Goal: Task Accomplishment & Management: Manage account settings

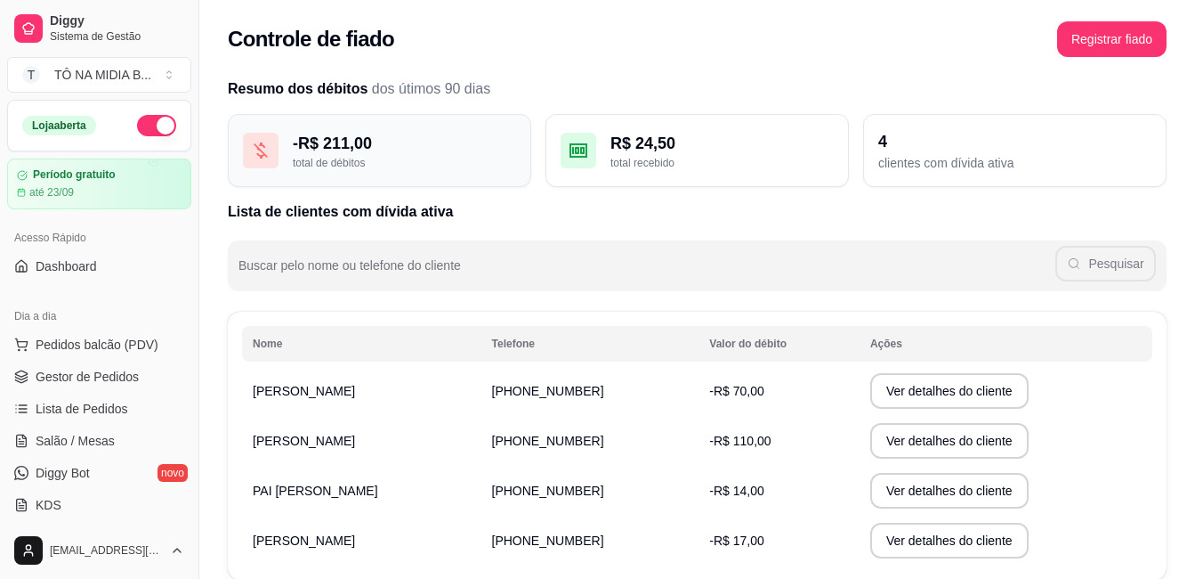
click at [387, 157] on div "total de débitos" at bounding box center [404, 163] width 223 height 14
click at [293, 150] on div "- R$ 211,00 total de débitos" at bounding box center [380, 150] width 304 height 73
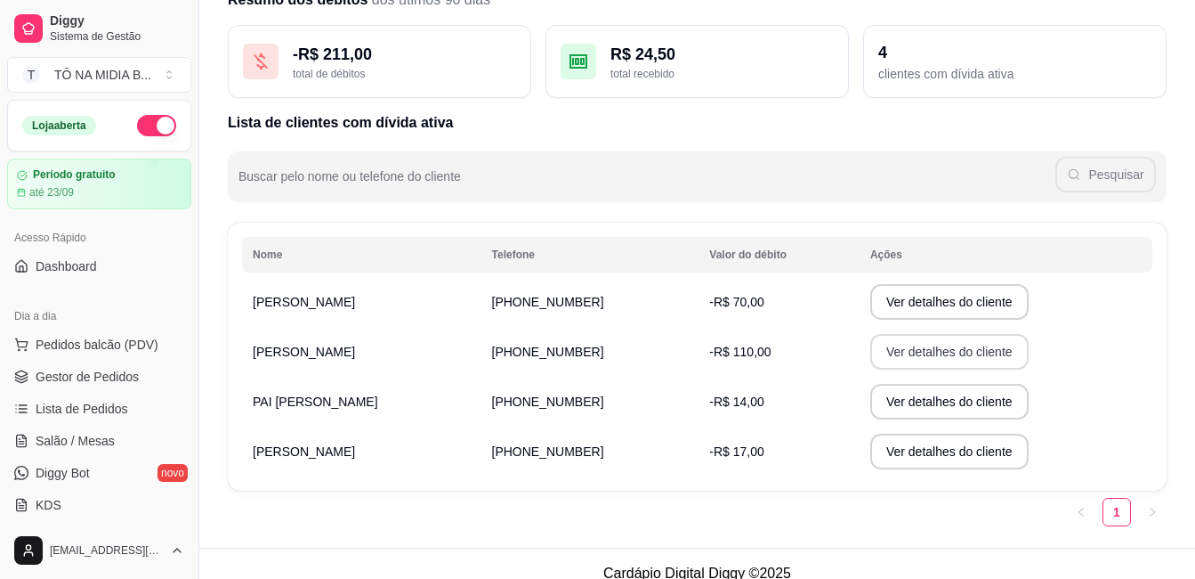
click at [945, 358] on button "Ver detalhes do cliente" at bounding box center [950, 352] width 158 height 36
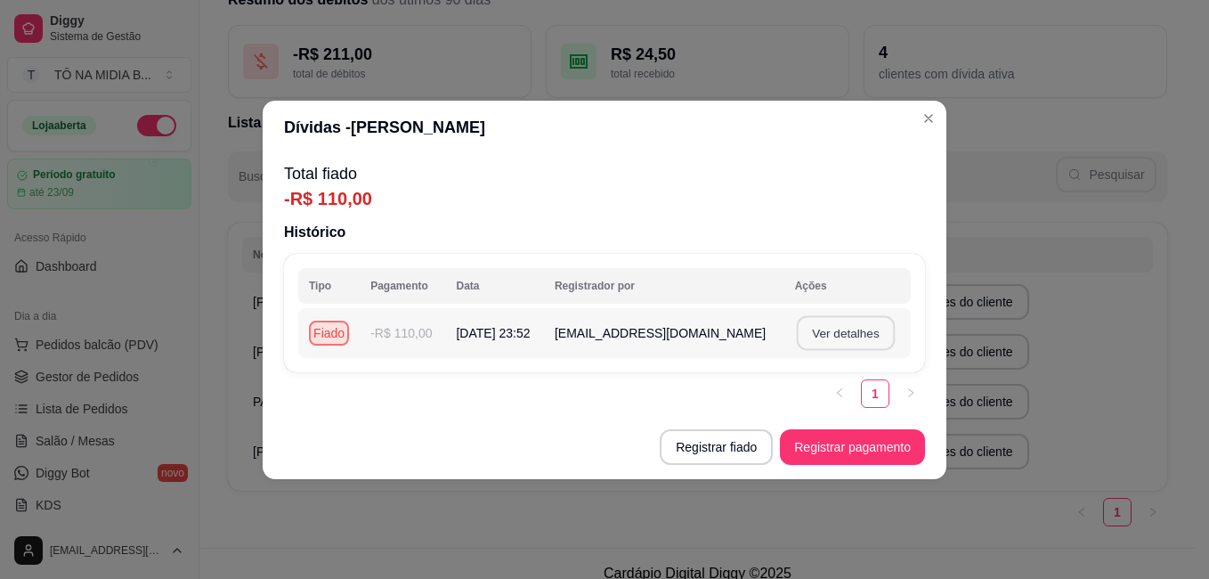
click at [839, 332] on button "Ver detalhes" at bounding box center [845, 332] width 98 height 35
click at [839, 332] on button "Ver detalhes" at bounding box center [845, 333] width 101 height 36
click at [839, 332] on button "Ver detalhes" at bounding box center [845, 332] width 98 height 35
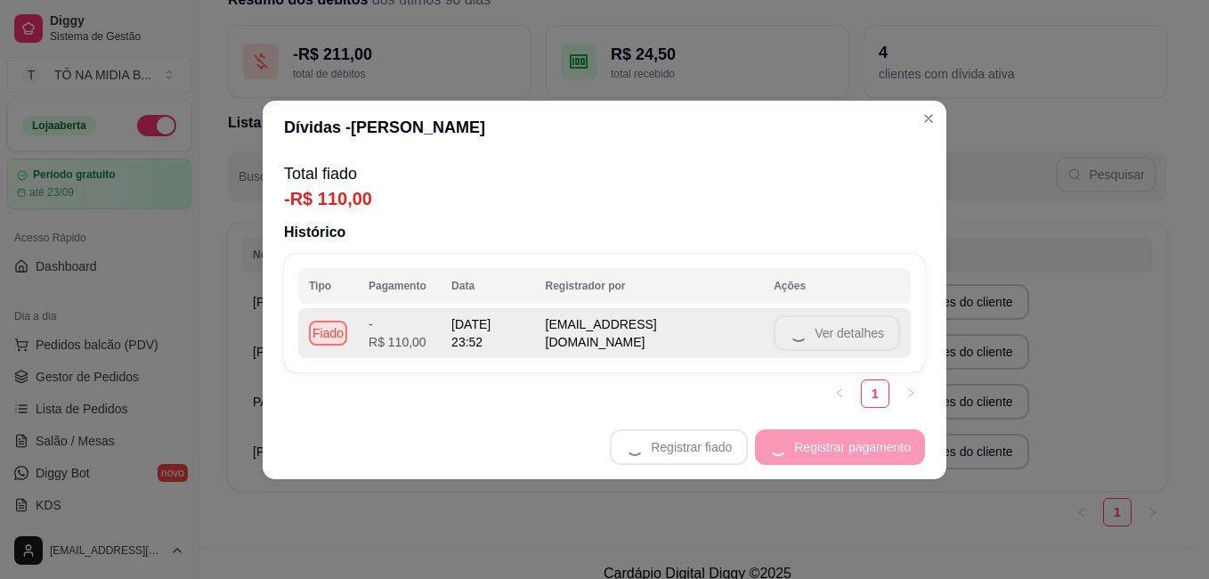
click at [839, 332] on td "Ver detalhes" at bounding box center [837, 333] width 148 height 50
click at [839, 332] on button "Ver detalhes" at bounding box center [837, 333] width 126 height 36
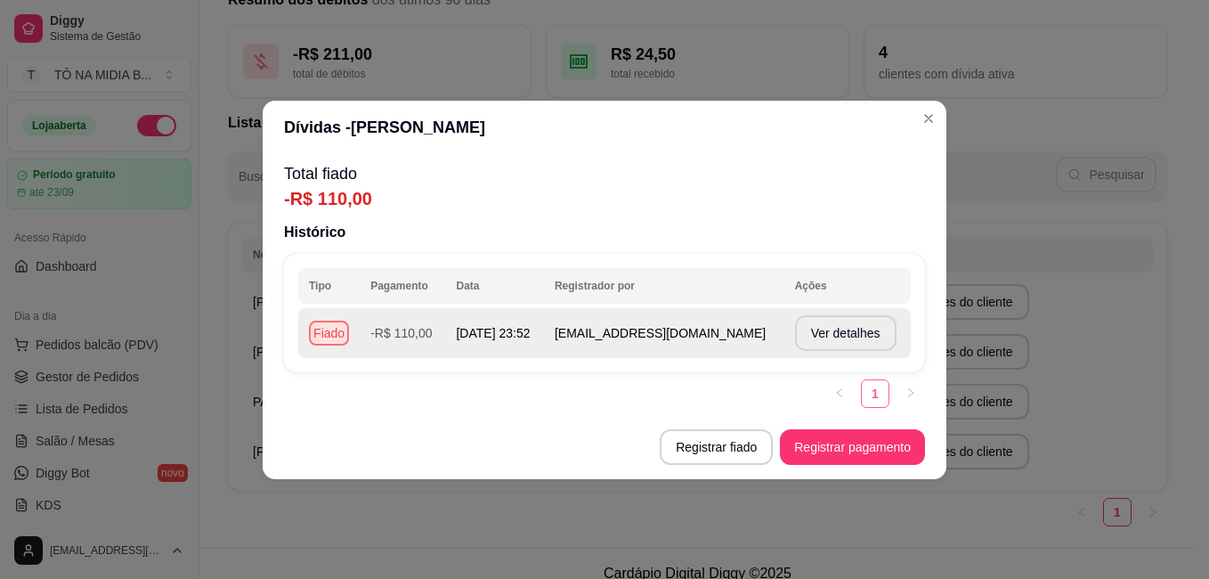
click at [870, 393] on link "1" at bounding box center [875, 393] width 27 height 27
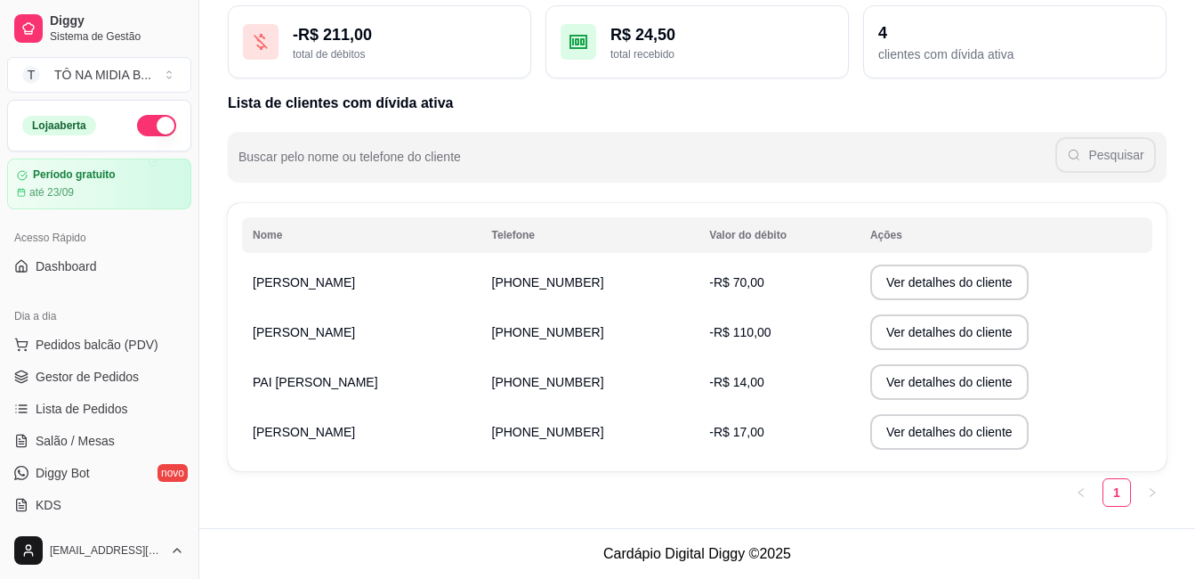
scroll to position [20, 0]
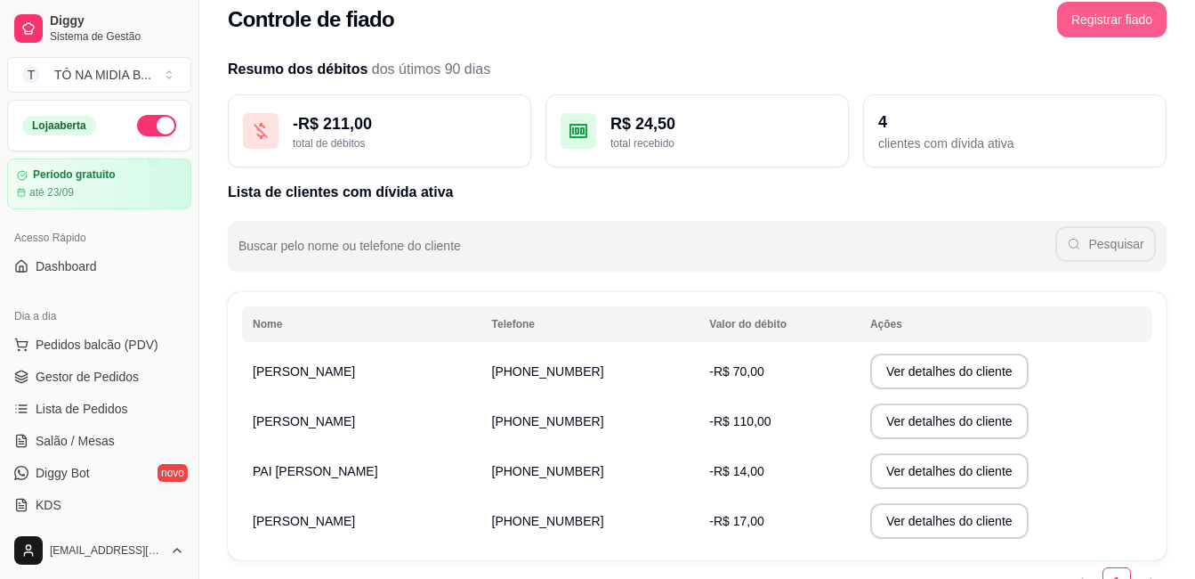
click at [1108, 34] on button "Registrar fiado" at bounding box center [1111, 20] width 109 height 36
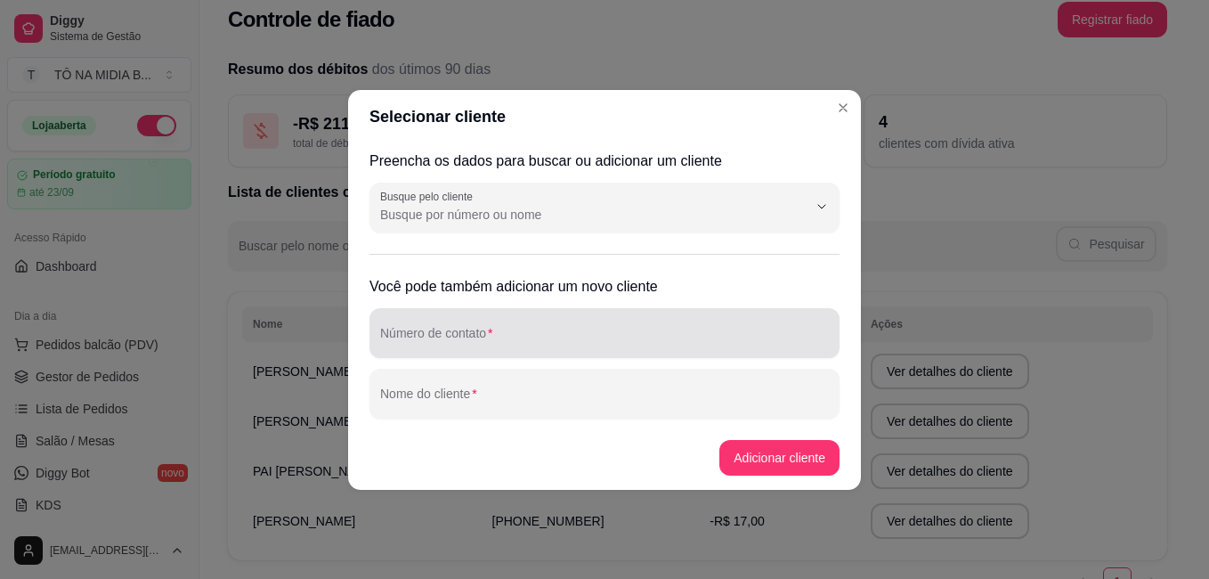
click at [487, 328] on div at bounding box center [604, 333] width 449 height 36
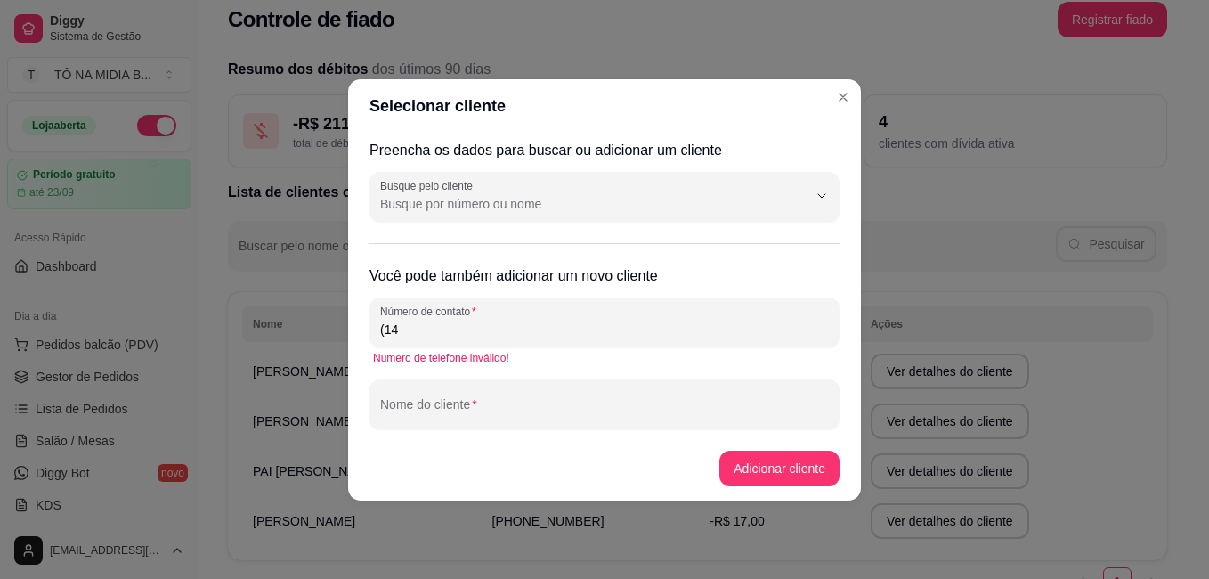
type input "(1"
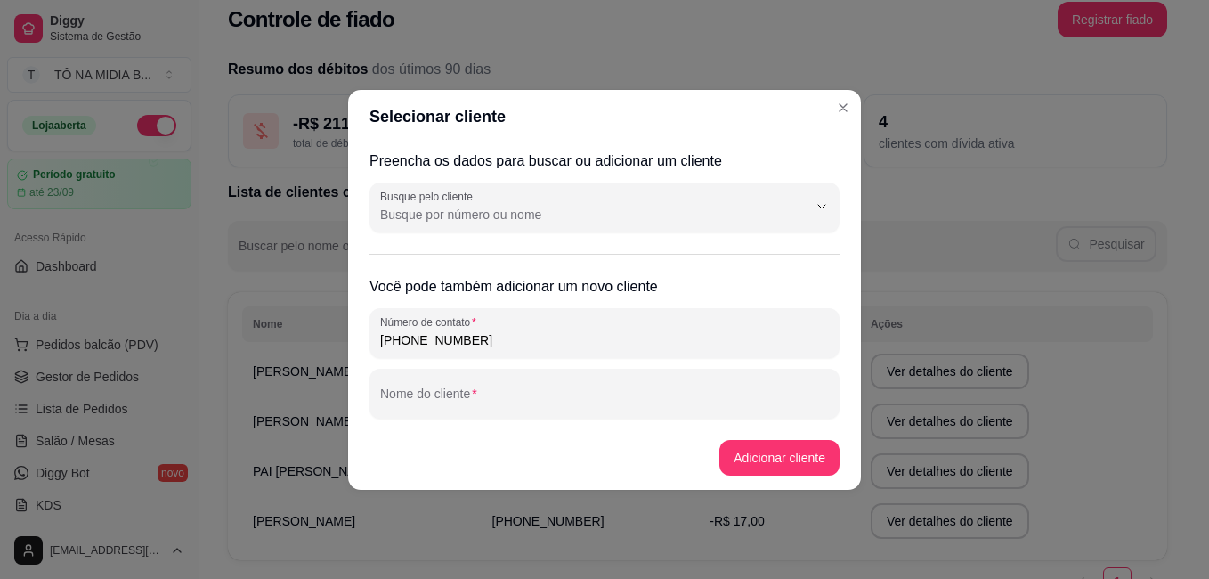
type input "(14) 9 9678-6066"
click at [495, 393] on input "Nome do cliente" at bounding box center [604, 401] width 449 height 18
type input "pedrao"
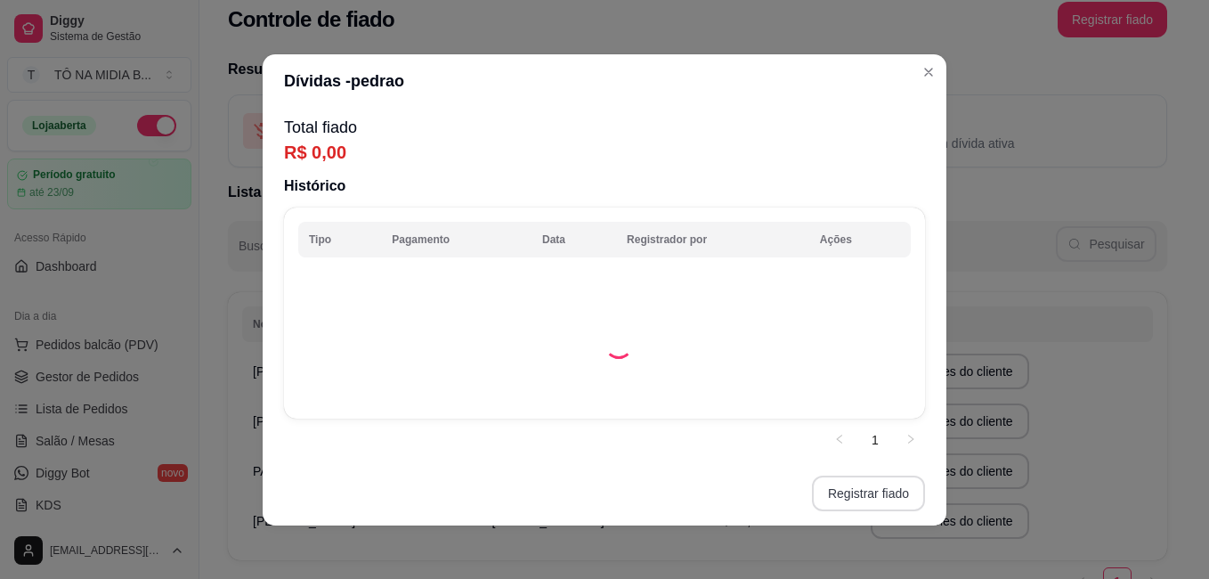
click at [857, 498] on button "Registrar fiado" at bounding box center [868, 493] width 113 height 36
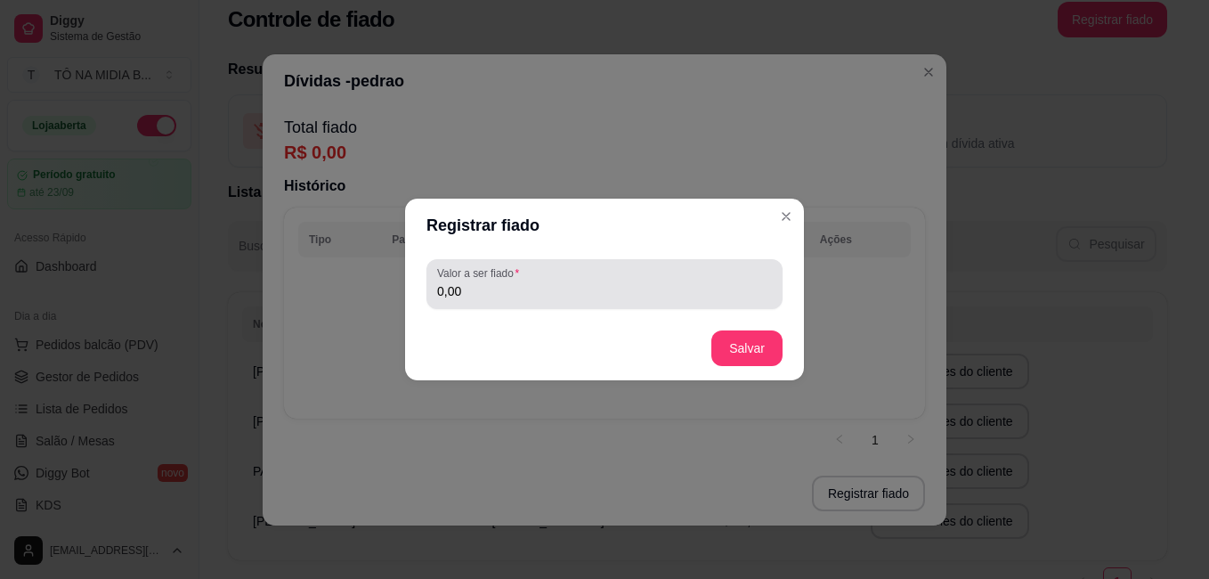
click at [577, 279] on div "0,00" at bounding box center [604, 284] width 335 height 36
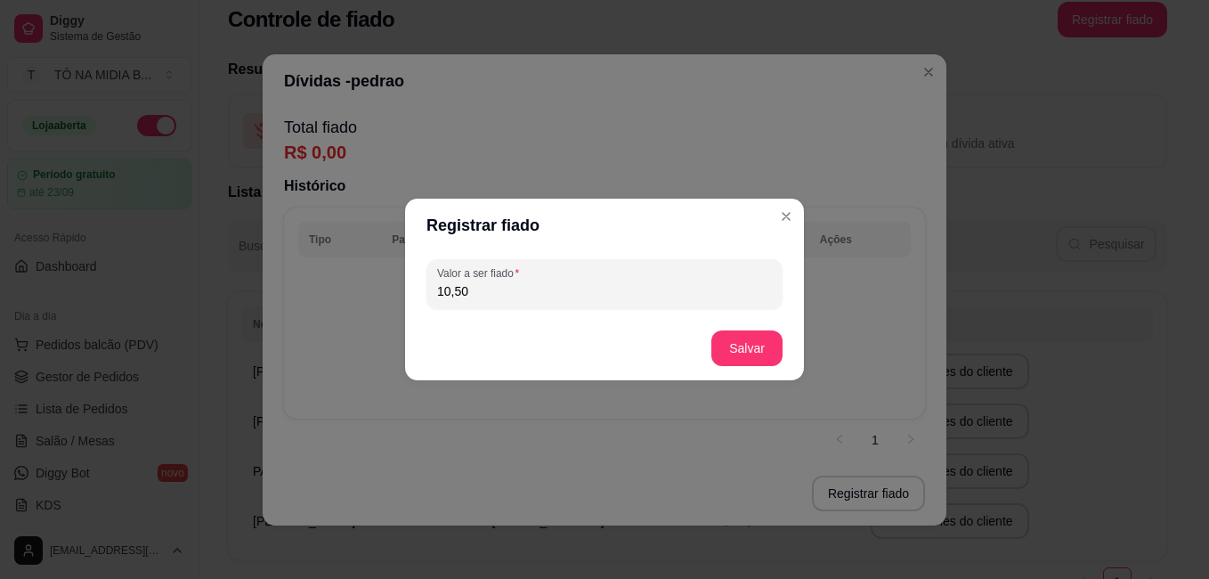
type input "10,50"
click at [764, 370] on footer "Salvar" at bounding box center [604, 348] width 399 height 64
click at [761, 349] on button "Salvar" at bounding box center [746, 348] width 71 height 36
